Goal: Find specific page/section: Find specific page/section

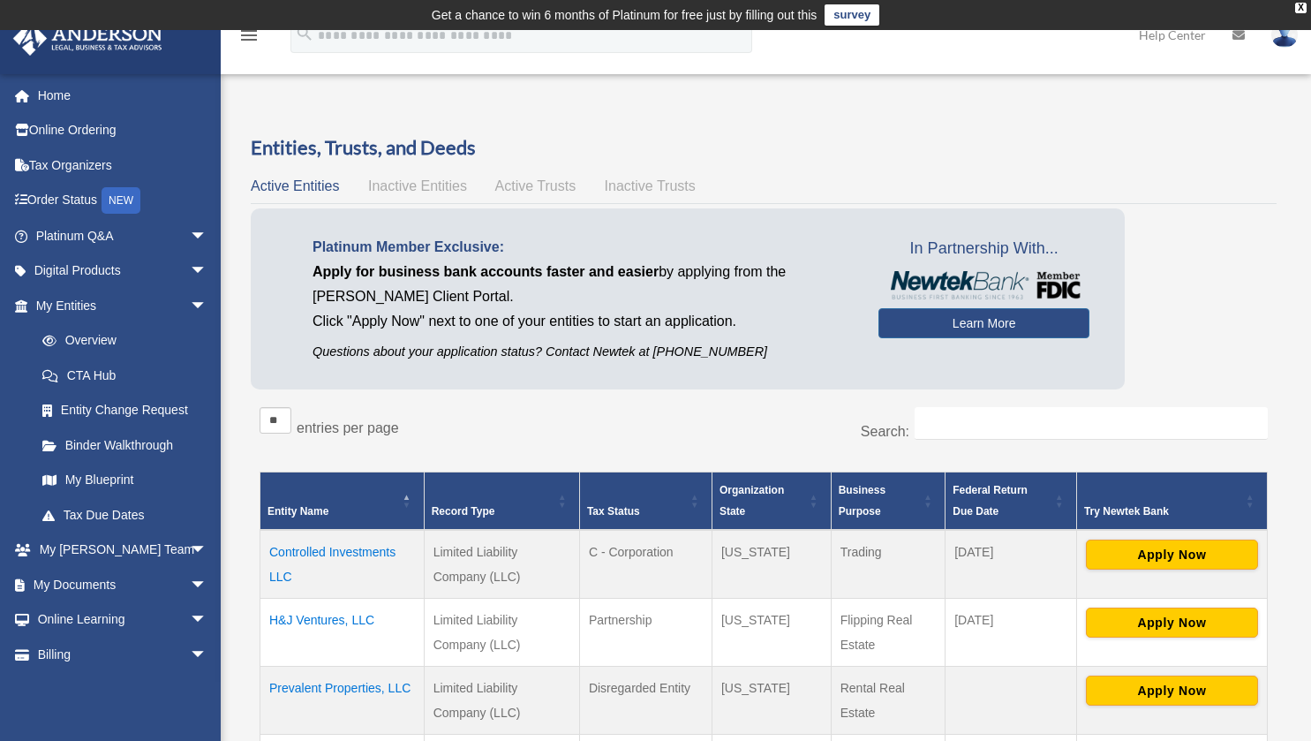
click at [190, 300] on span "arrow_drop_down" at bounding box center [207, 306] width 35 height 36
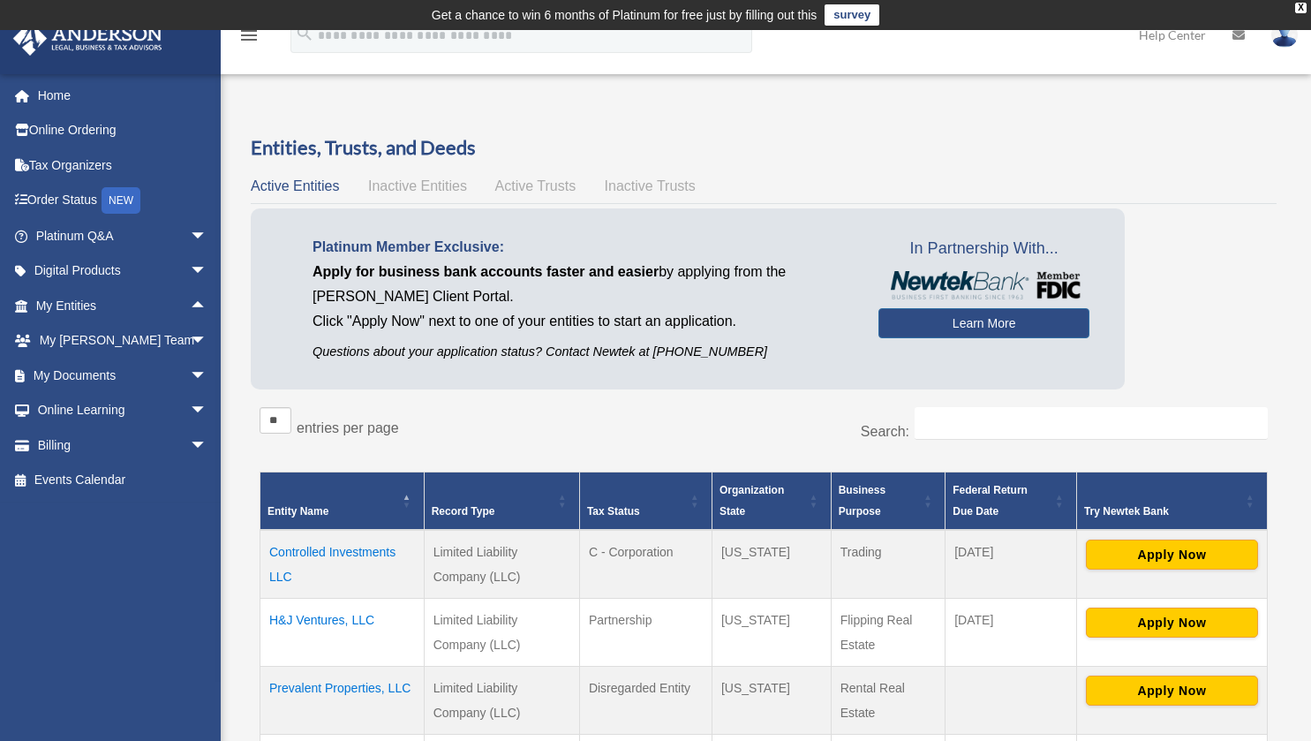
click at [190, 373] on span "arrow_drop_down" at bounding box center [207, 376] width 35 height 36
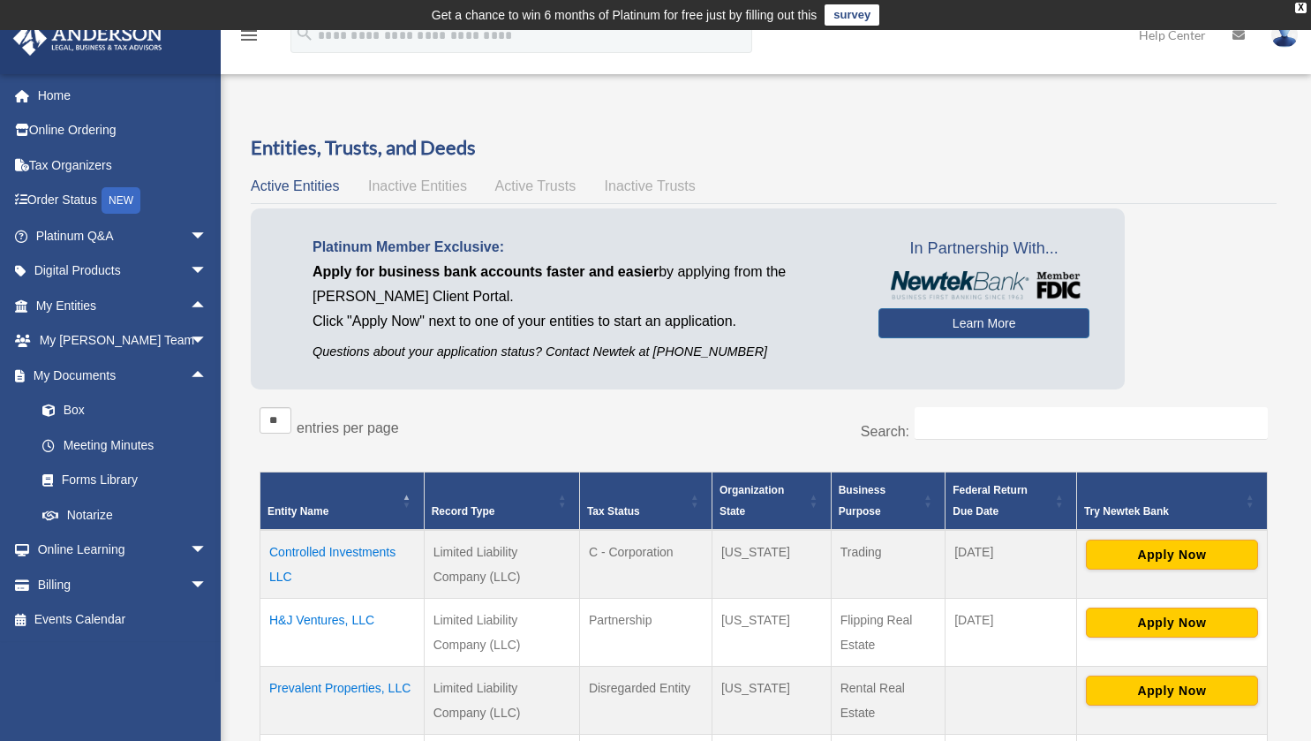
click at [85, 411] on link "Box" at bounding box center [129, 410] width 209 height 35
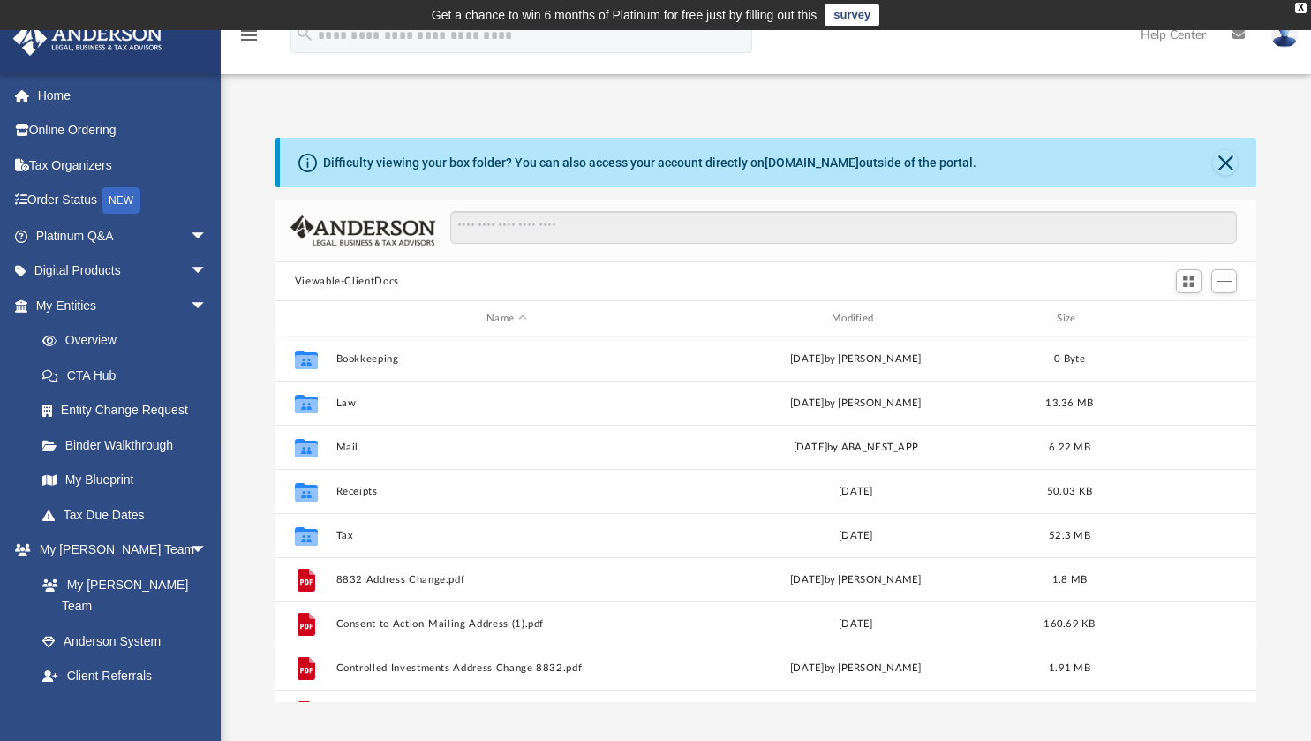
scroll to position [388, 968]
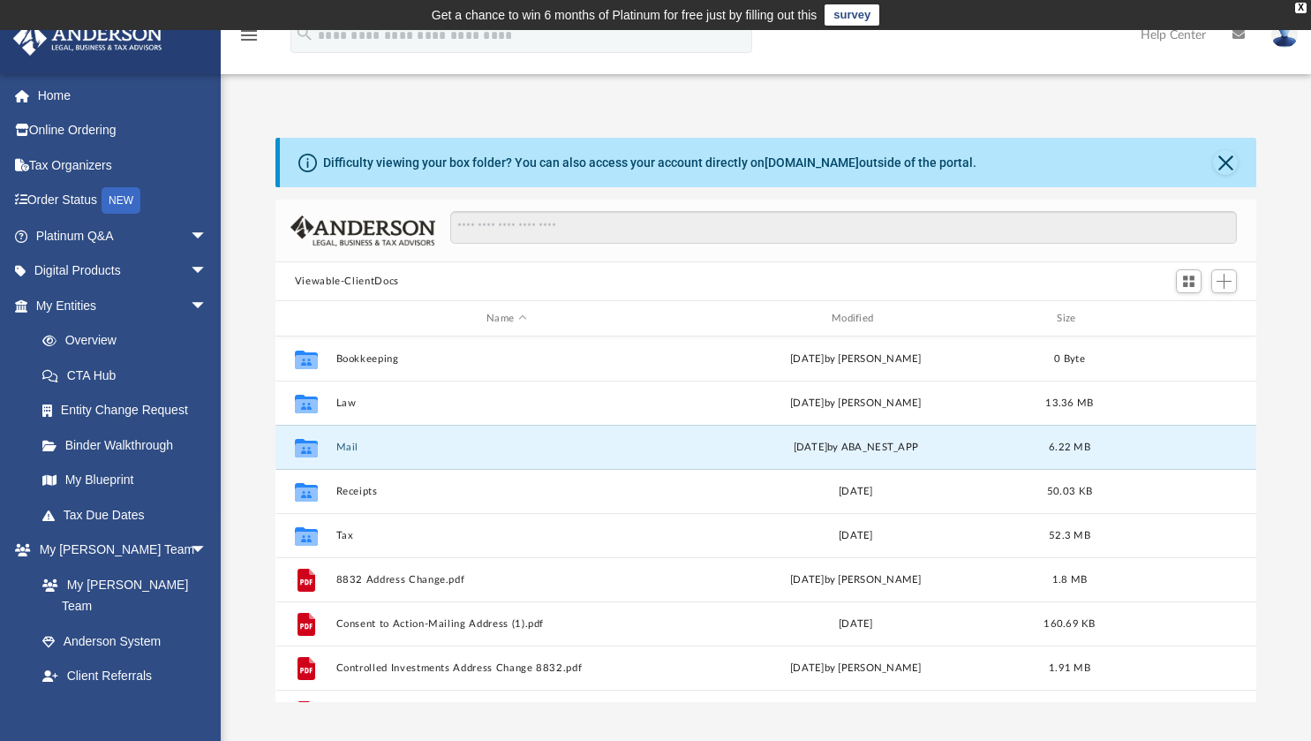
click at [347, 441] on button "Mail" at bounding box center [506, 446] width 342 height 11
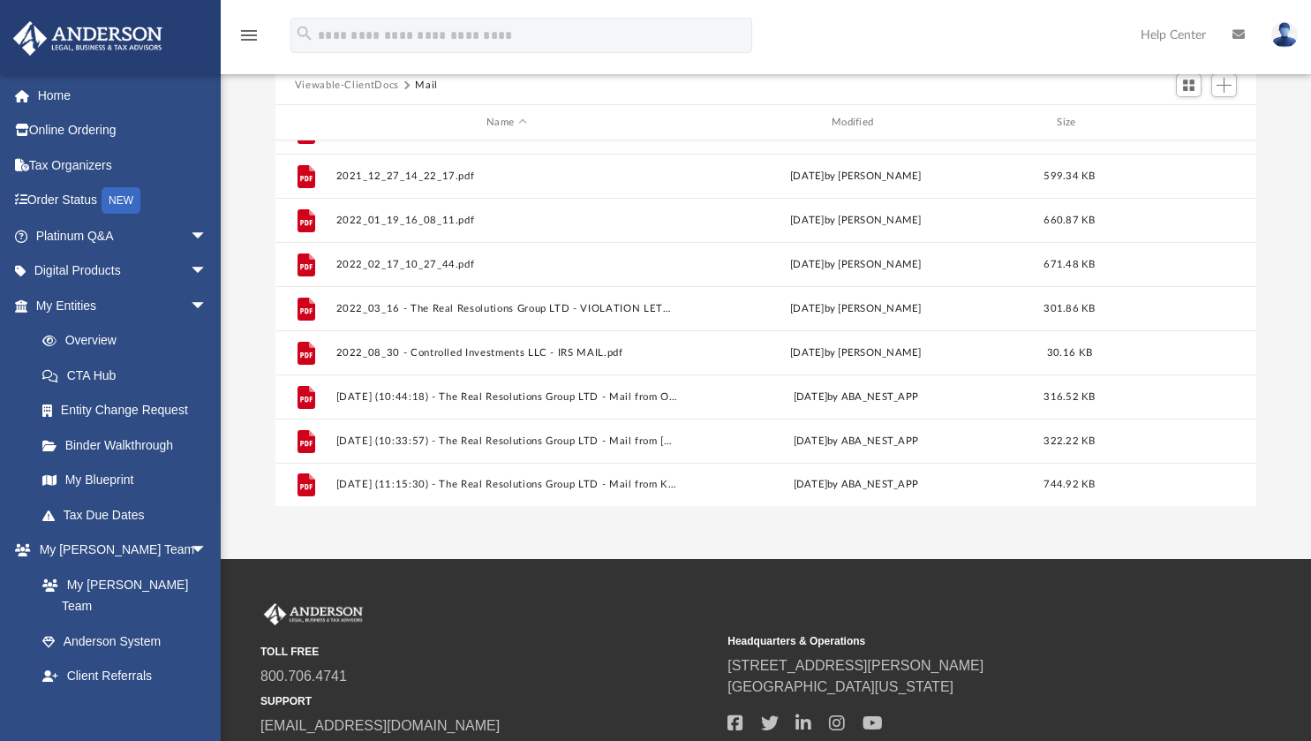
scroll to position [207, 0]
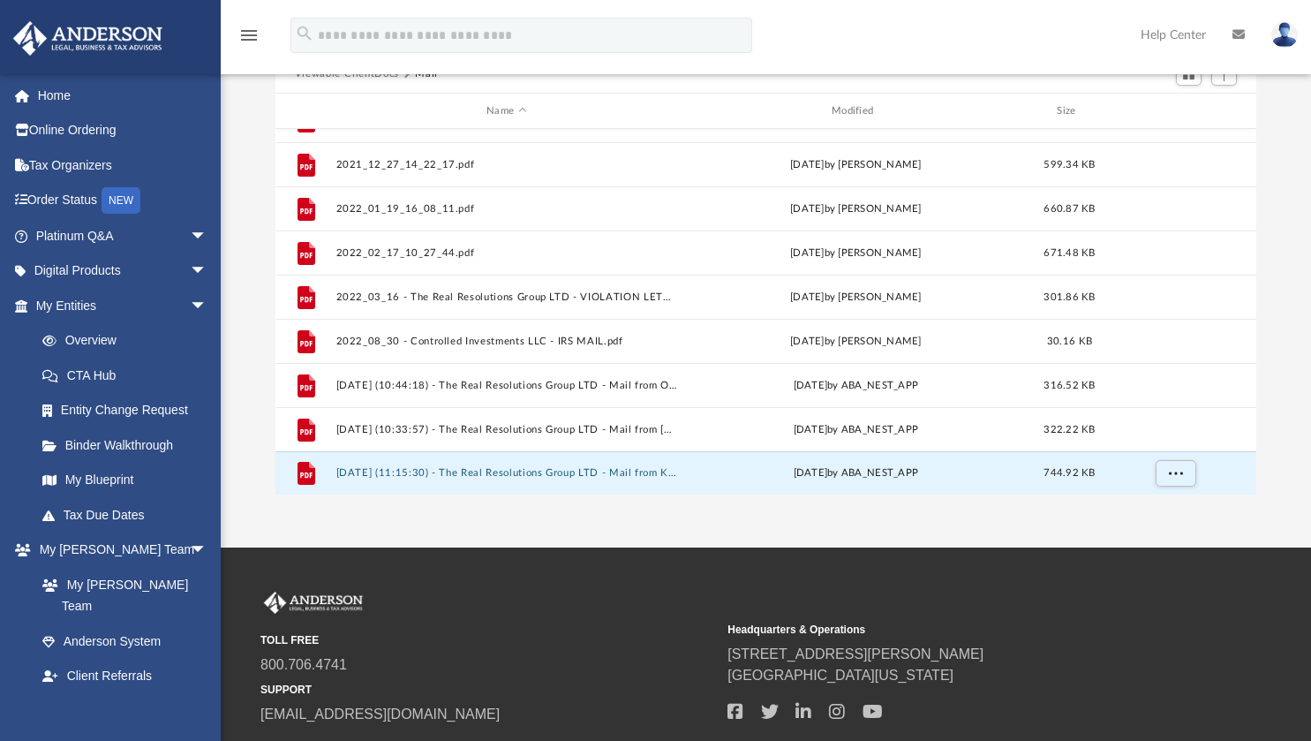
click at [515, 468] on button "2025.06.24 (11:15:30) - The Real Resolutions Group LTD - Mail from Kaman & Cusi…" at bounding box center [506, 472] width 342 height 11
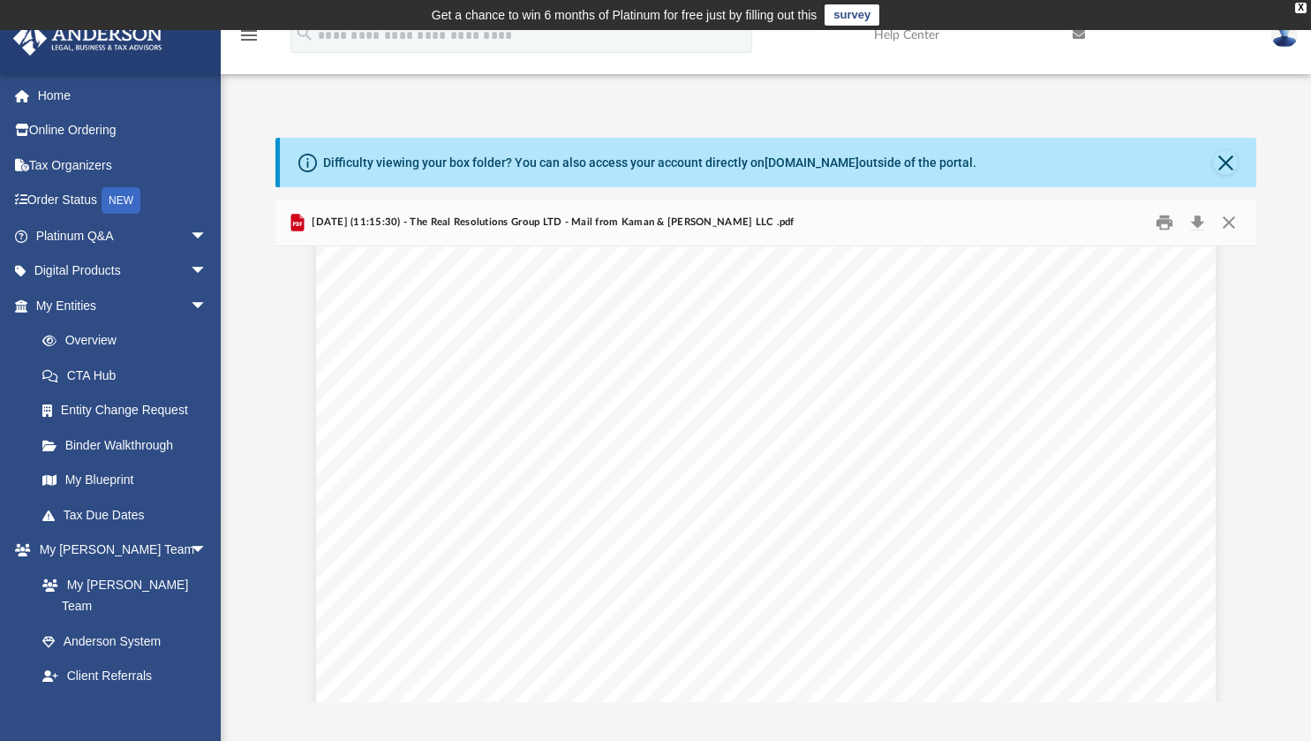
scroll to position [0, 0]
